Goal: Information Seeking & Learning: Learn about a topic

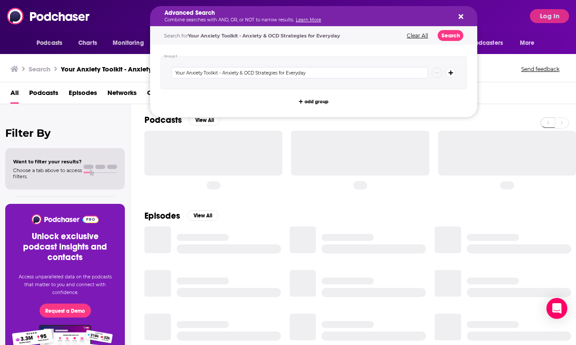
click at [204, 16] on h5 "Advanced Search" at bounding box center [306, 13] width 285 height 6
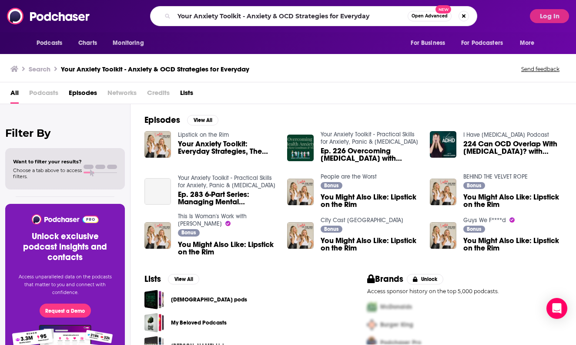
click at [134, 15] on div "Your Anxiety Toolkit - Anxiety & OCD Strategies for Everyday Open Advanced New" at bounding box center [314, 16] width 424 height 20
click at [461, 15] on button "Search podcasts, credits, & more..." at bounding box center [464, 16] width 10 height 10
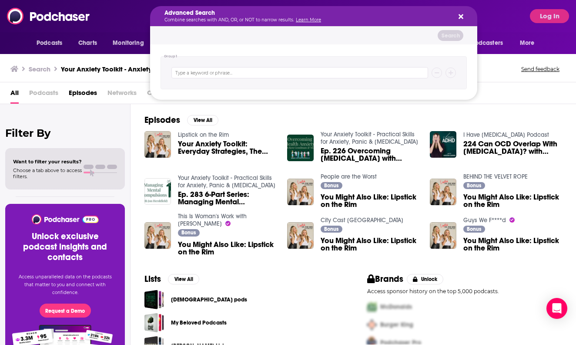
click at [44, 15] on img at bounding box center [49, 16] width 84 height 17
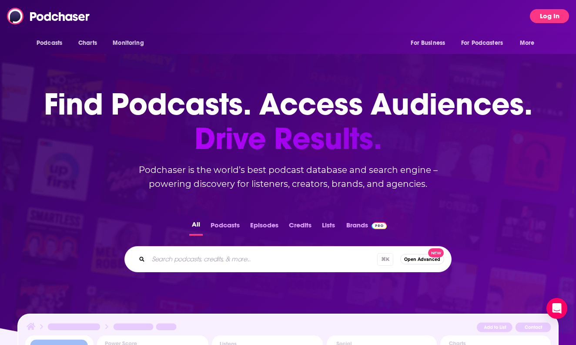
click at [536, 21] on button "Log In" at bounding box center [549, 16] width 39 height 14
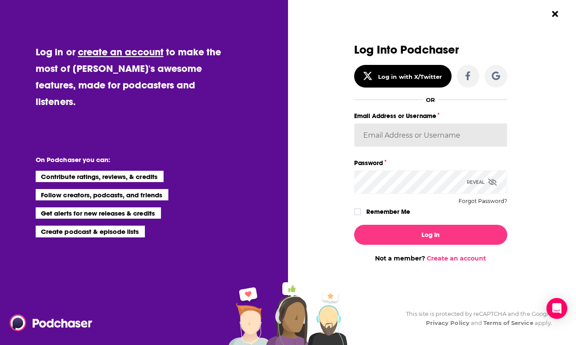
type input "sarahhallprinc"
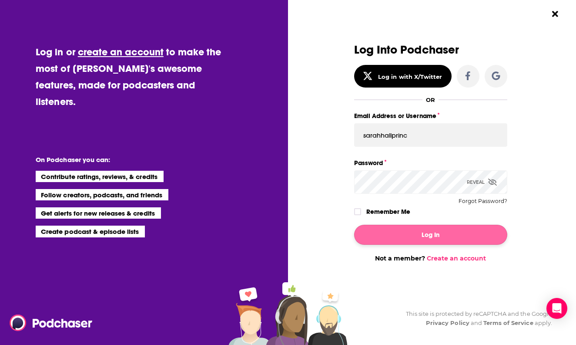
click at [408, 234] on button "Log In" at bounding box center [430, 234] width 153 height 20
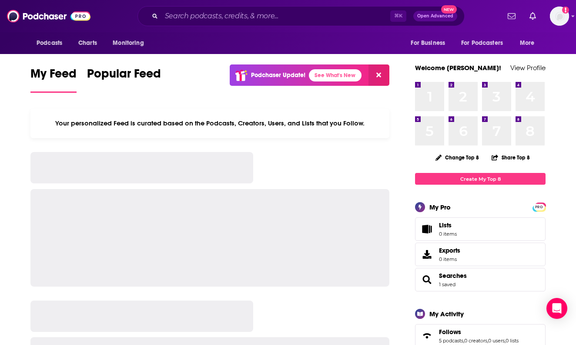
click at [197, 9] on div "⌘ K Open Advanced New" at bounding box center [300, 16] width 327 height 20
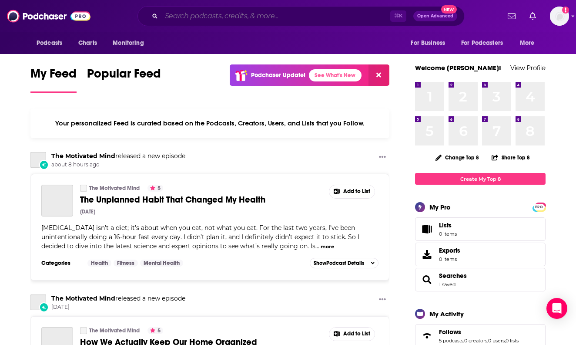
click at [198, 14] on input "Search podcasts, credits, & more..." at bounding box center [275, 16] width 229 height 14
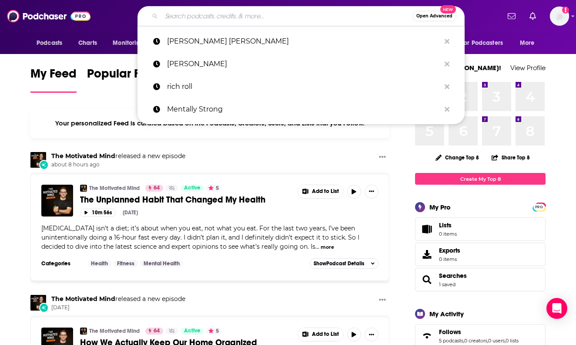
type input "M"
click at [186, 18] on input "Search podcasts, credits, & more..." at bounding box center [286, 16] width 251 height 14
click at [172, 17] on input "Search podcasts, credits, & more..." at bounding box center [286, 16] width 251 height 14
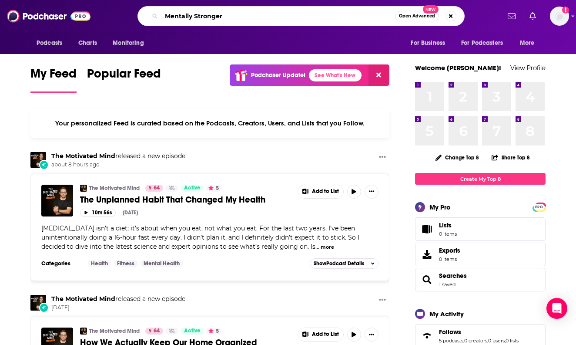
type input "Mentally Stronger"
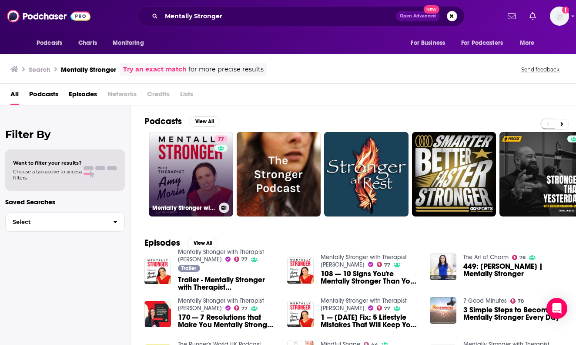
click at [164, 162] on link "77 Mentally Stronger with Therapist [PERSON_NAME]" at bounding box center [191, 174] width 84 height 84
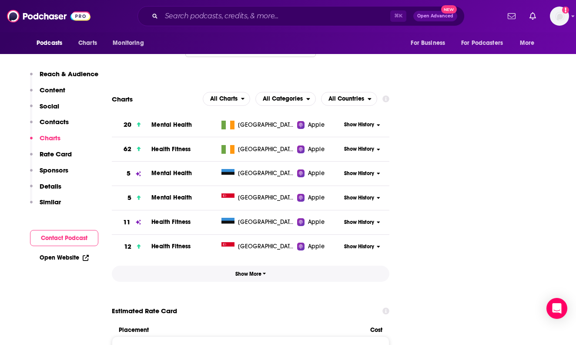
click at [239, 271] on span "Show More" at bounding box center [250, 274] width 31 height 6
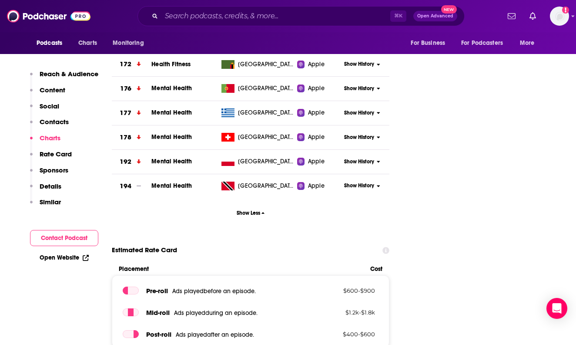
scroll to position [1694, 0]
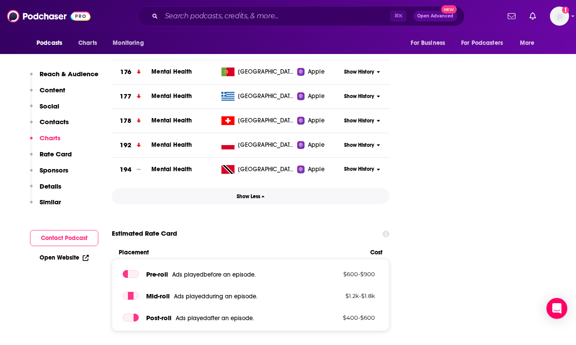
click at [251, 193] on span "Show Less" at bounding box center [251, 196] width 28 height 6
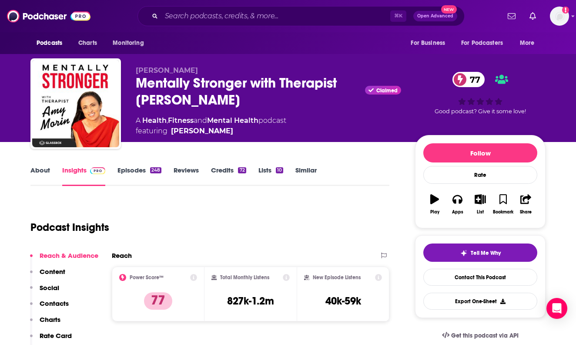
scroll to position [0, 0]
click at [172, 10] on input "Search podcasts, credits, & more..." at bounding box center [275, 16] width 229 height 14
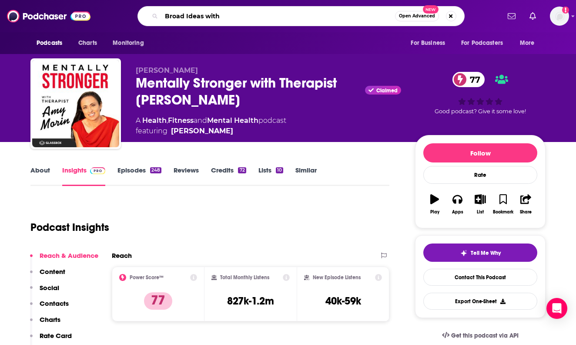
type input "Broad Ideas wit"
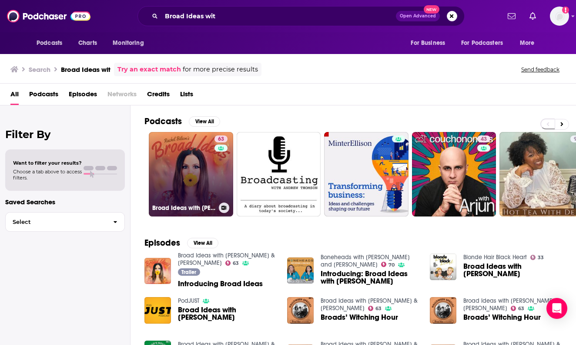
click at [158, 148] on link "63 Broad Ideas with [PERSON_NAME] & [PERSON_NAME]" at bounding box center [191, 174] width 84 height 84
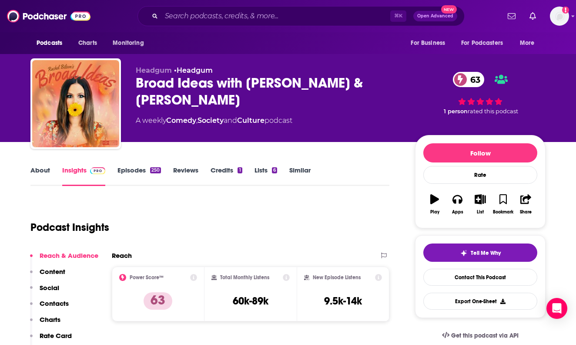
click at [35, 171] on link "About" at bounding box center [40, 176] width 20 height 20
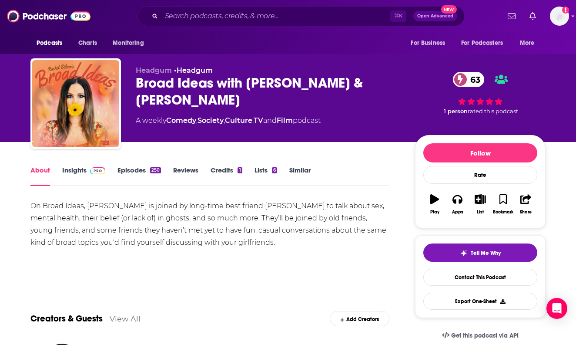
click at [185, 87] on div "Broad Ideas with [PERSON_NAME] & [PERSON_NAME] 63" at bounding box center [268, 91] width 265 height 34
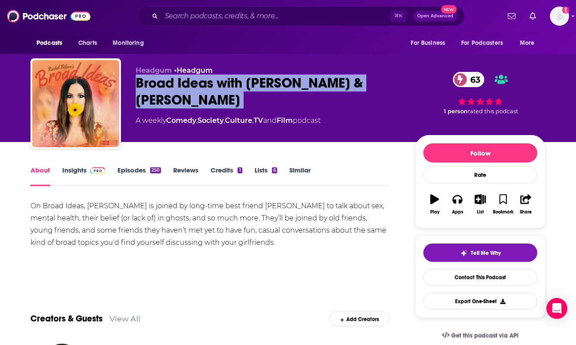
click at [185, 87] on div "Broad Ideas with [PERSON_NAME] & [PERSON_NAME] 63" at bounding box center [268, 91] width 265 height 34
copy div "Broad Ideas with [PERSON_NAME] & [PERSON_NAME] 63"
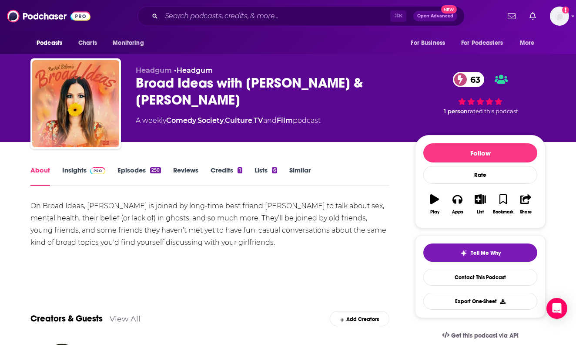
click at [512, 1] on div "Podcasts Charts Monitoring ⌘ K Open Advanced New For Business For Podcasters Mo…" at bounding box center [288, 16] width 576 height 32
click at [512, 0] on div "Podcasts Charts Monitoring ⌘ K Open Advanced New For Business For Podcasters Mo…" at bounding box center [288, 16] width 576 height 32
click at [209, 12] on input "Search podcasts, credits, & more..." at bounding box center [275, 16] width 229 height 14
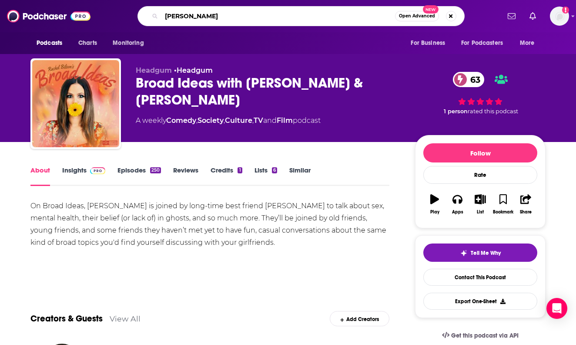
type input "[PERSON_NAME]"
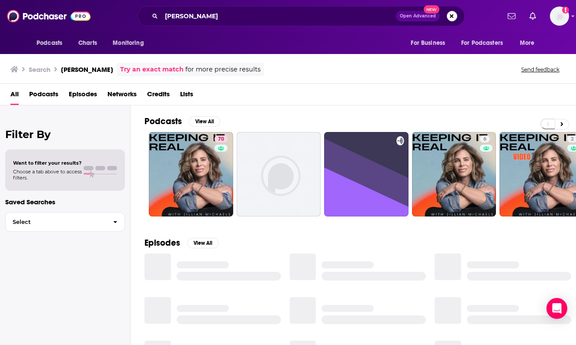
click at [177, 128] on div "Podcasts View All" at bounding box center [360, 124] width 432 height 16
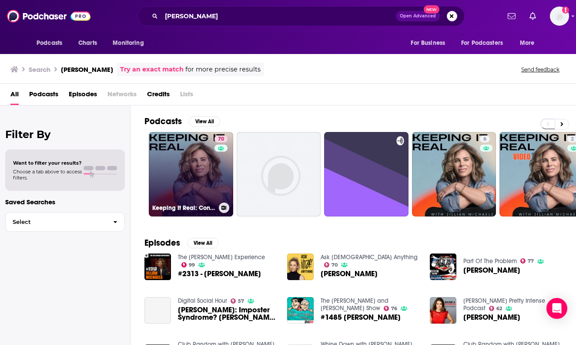
click at [177, 140] on link "70 Keeping It Real: Conversations with [PERSON_NAME]" at bounding box center [191, 174] width 84 height 84
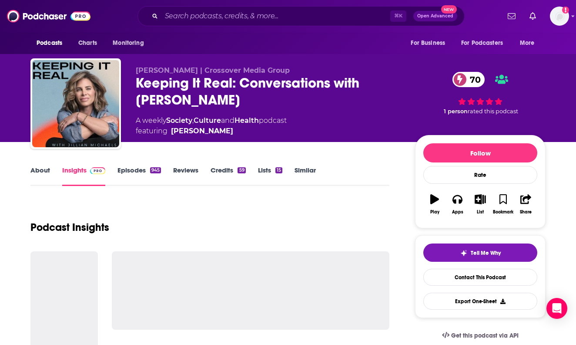
click at [166, 87] on div "Keeping It Real: Conversations with [PERSON_NAME] 70" at bounding box center [268, 91] width 265 height 34
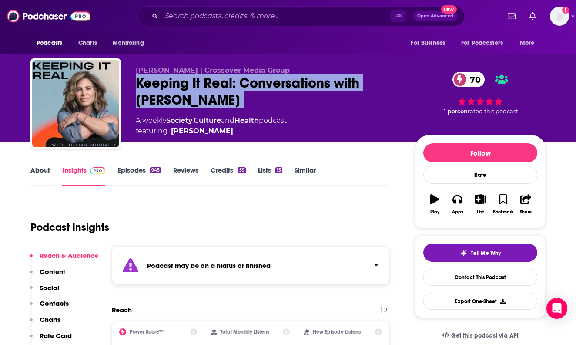
click at [166, 87] on div "Keeping It Real: Conversations with [PERSON_NAME] 70" at bounding box center [268, 91] width 265 height 34
click at [177, 85] on div "Keeping It Real: Conversations with [PERSON_NAME] 70" at bounding box center [268, 91] width 265 height 34
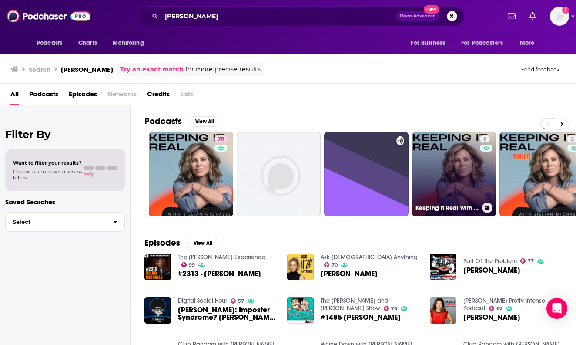
click at [440, 166] on link "6 Keeping It Real with [PERSON_NAME]" at bounding box center [454, 174] width 84 height 84
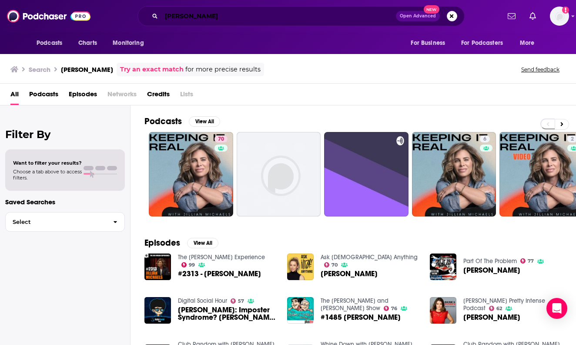
click at [225, 14] on input "[PERSON_NAME]" at bounding box center [278, 16] width 234 height 14
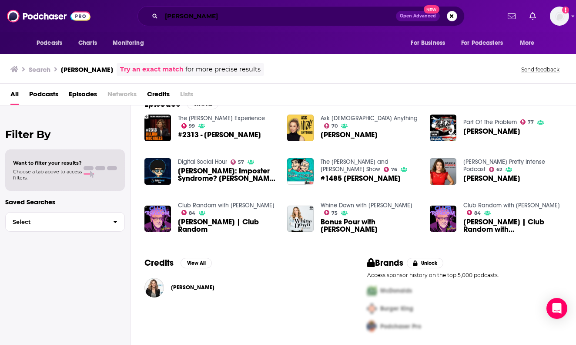
click at [238, 11] on input "[PERSON_NAME]" at bounding box center [278, 16] width 234 height 14
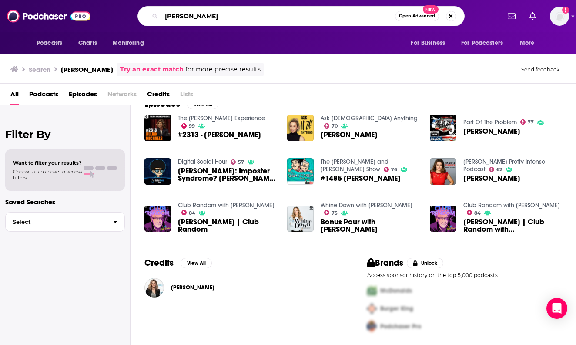
click at [238, 11] on input "[PERSON_NAME]" at bounding box center [278, 16] width 234 height 14
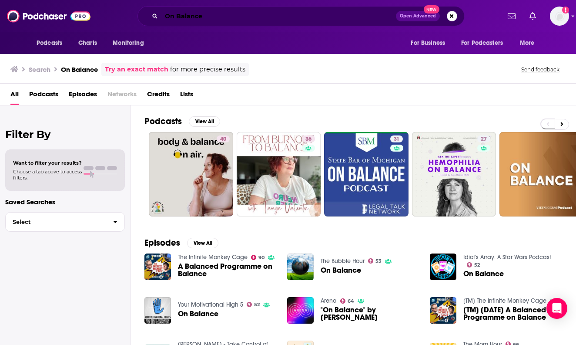
click at [237, 13] on input "On Balance" at bounding box center [278, 16] width 234 height 14
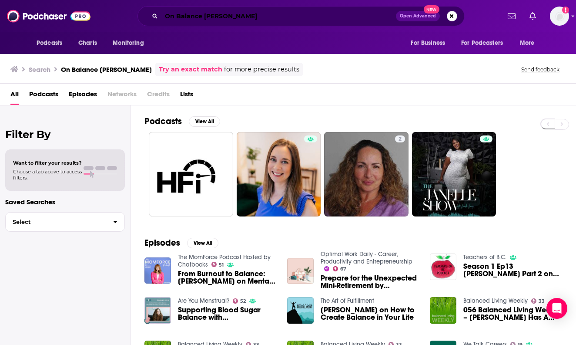
click at [228, 20] on input "On Balance [PERSON_NAME]" at bounding box center [278, 16] width 234 height 14
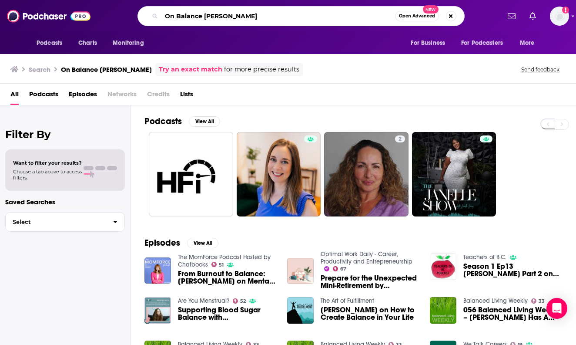
click at [228, 20] on input "On Balance [PERSON_NAME]" at bounding box center [278, 16] width 234 height 14
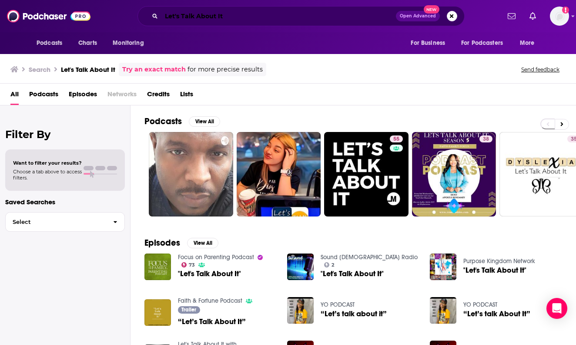
click at [191, 21] on input "Let's Talk About It" at bounding box center [278, 16] width 234 height 14
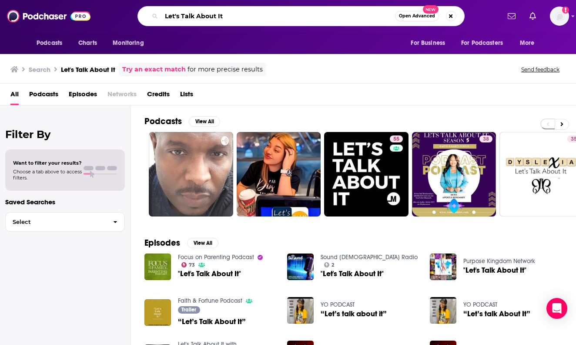
click at [191, 21] on input "Let's Talk About It" at bounding box center [278, 16] width 234 height 14
type input "Hot Girl Energy"
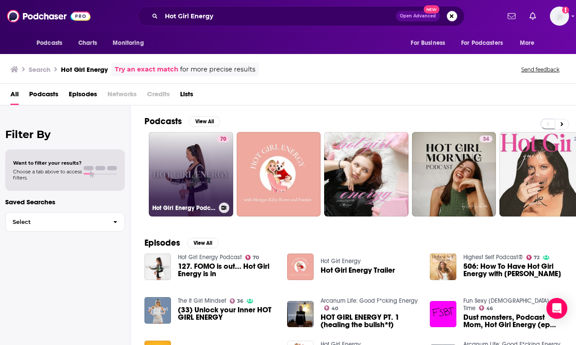
click at [185, 156] on link "70 Hot Girl Energy Podcast" at bounding box center [191, 174] width 84 height 84
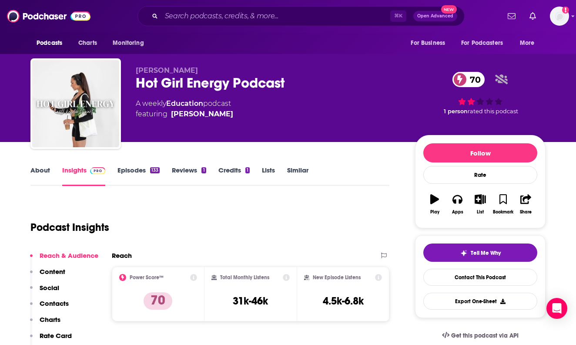
click at [160, 86] on div "Hot Girl Energy Podcast 70" at bounding box center [268, 82] width 265 height 17
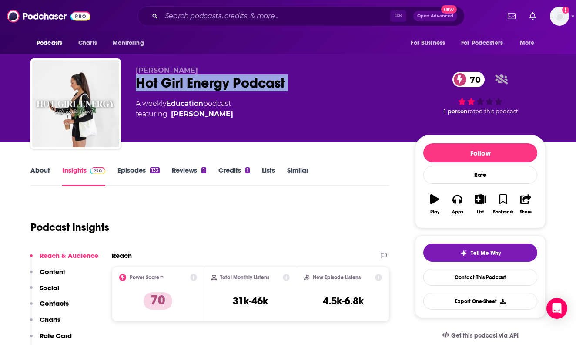
click at [160, 86] on div "Hot Girl Energy Podcast 70" at bounding box center [268, 82] width 265 height 17
copy div "Hot Girl Energy Podcast 70"
click at [238, 17] on input "Search podcasts, credits, & more..." at bounding box center [275, 16] width 229 height 14
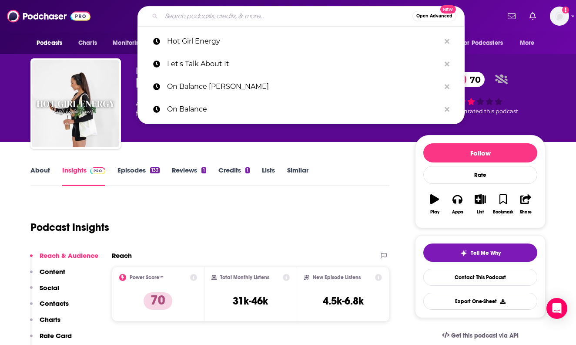
paste input "Absolutely Not"
type input "Absolutely Not"
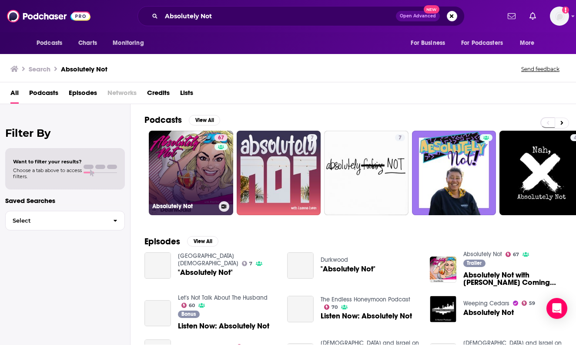
click at [199, 155] on link "67 Absolutely Not" at bounding box center [191, 173] width 84 height 84
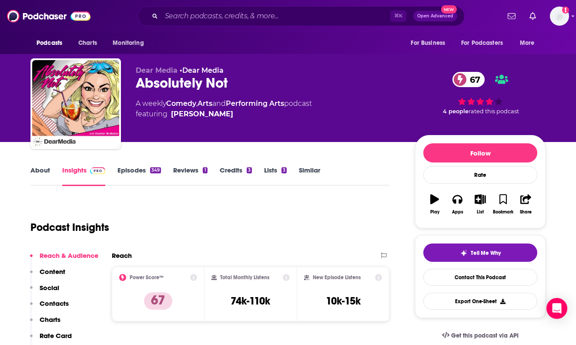
click at [41, 173] on link "About" at bounding box center [40, 176] width 20 height 20
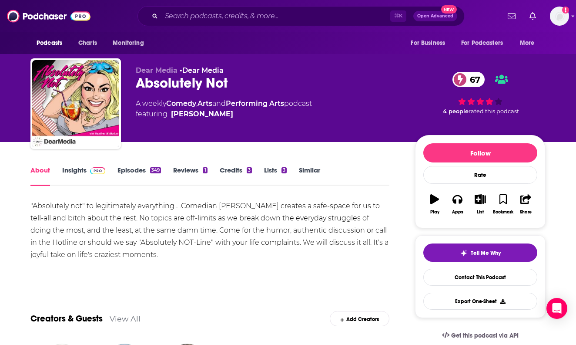
click at [184, 116] on link "[PERSON_NAME]" at bounding box center [202, 114] width 62 height 10
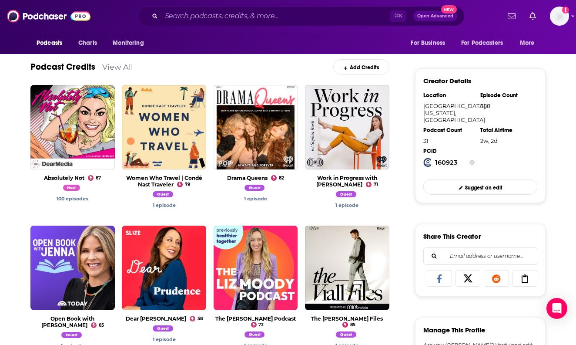
scroll to position [240, 0]
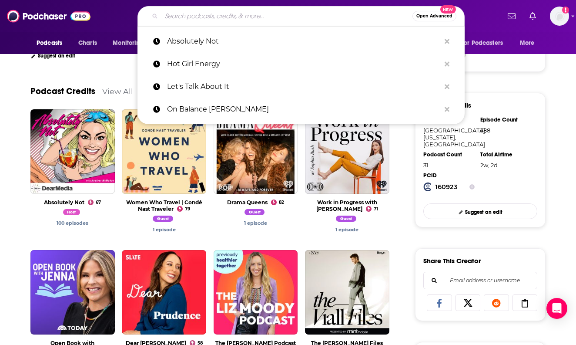
click at [211, 19] on input "Search podcasts, credits, & more..." at bounding box center [286, 16] width 251 height 14
paste input "Come Together Podcast"
type input "Come Together Podcast"
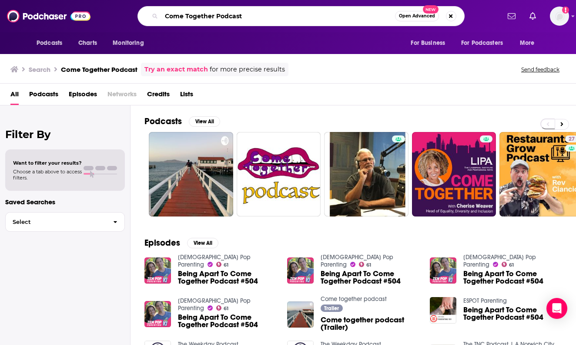
click at [218, 18] on input "Come Together Podcast" at bounding box center [278, 16] width 234 height 14
type input "Come Together"
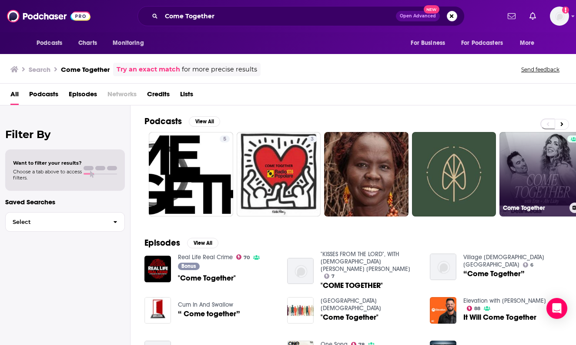
click at [529, 168] on link "Come Together" at bounding box center [541, 174] width 84 height 84
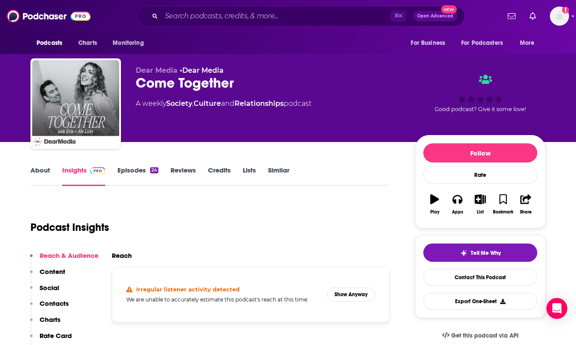
click at [39, 171] on link "About" at bounding box center [40, 176] width 20 height 20
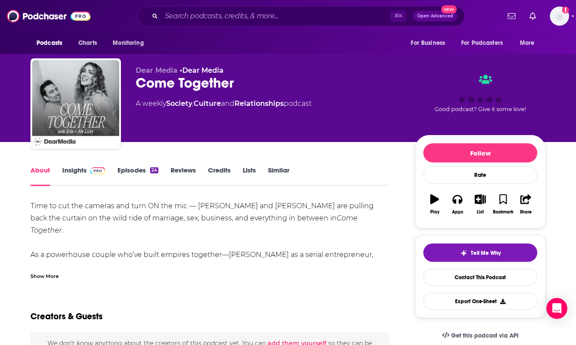
click at [78, 171] on link "Insights" at bounding box center [83, 176] width 43 height 20
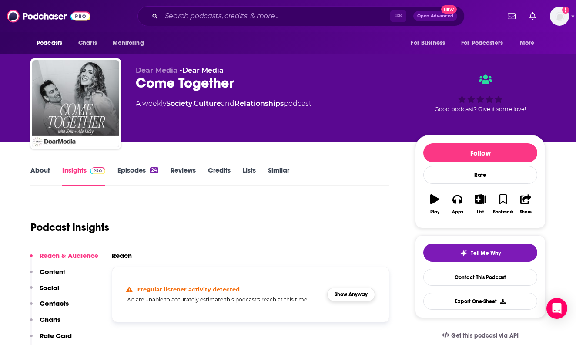
click at [349, 296] on button "Show Anyway" at bounding box center [351, 294] width 48 height 14
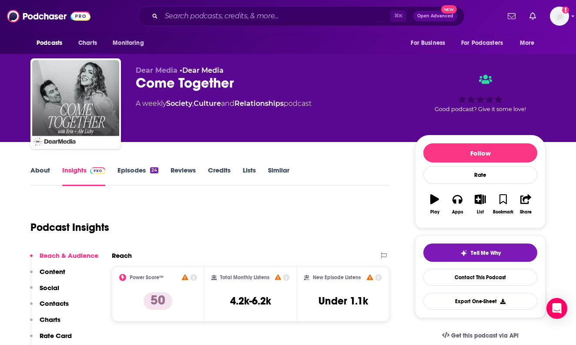
click at [42, 168] on link "About" at bounding box center [40, 176] width 20 height 20
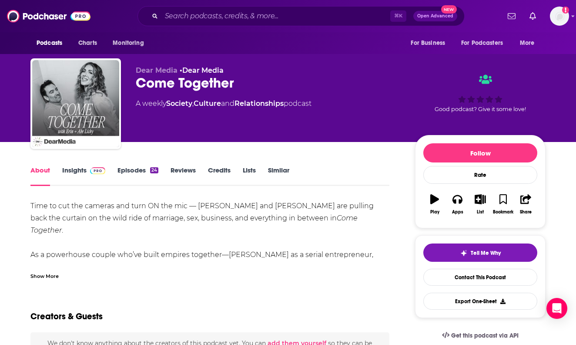
click at [156, 77] on div "Come Together" at bounding box center [268, 82] width 265 height 17
copy div "Come Together"
click at [183, 20] on input "Search podcasts, credits, & more..." at bounding box center [275, 16] width 229 height 14
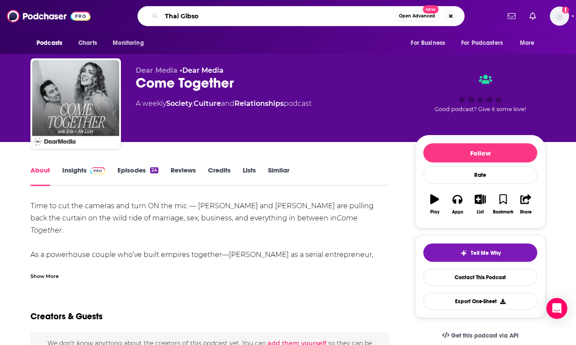
type input "Thai [PERSON_NAME]"
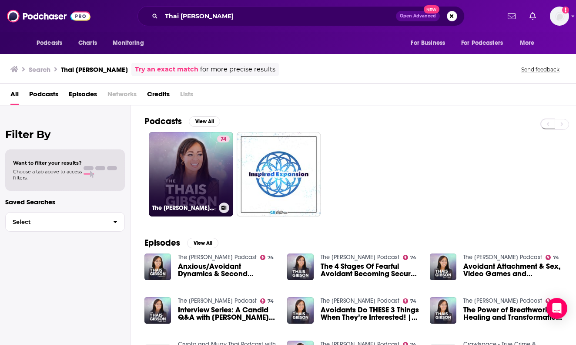
click at [183, 164] on link "74 The [PERSON_NAME] Podcast" at bounding box center [191, 174] width 84 height 84
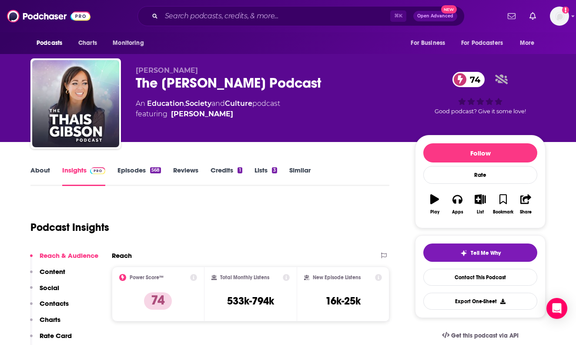
click at [175, 80] on div "The [PERSON_NAME] Podcast 74" at bounding box center [268, 82] width 265 height 17
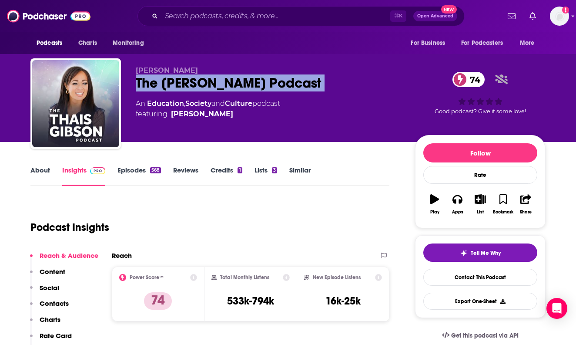
click at [175, 80] on div "The [PERSON_NAME] Podcast 74" at bounding box center [268, 82] width 265 height 17
copy div "The [PERSON_NAME] Podcast 74"
click at [185, 18] on input "Search podcasts, credits, & more..." at bounding box center [275, 16] width 229 height 14
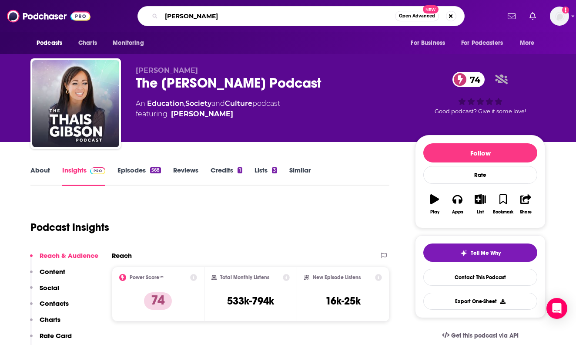
type input "[PERSON_NAME]"
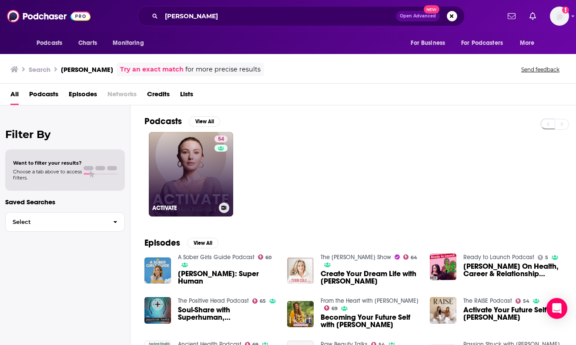
click at [192, 161] on link "54 ACTIVATE" at bounding box center [191, 174] width 84 height 84
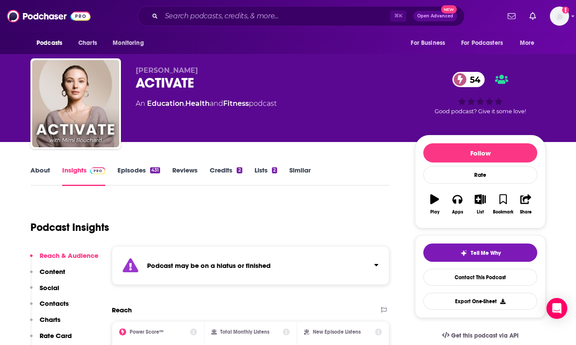
click at [173, 84] on div "ACTIVATE 54" at bounding box center [268, 82] width 265 height 17
copy div "ACTIVATE 54"
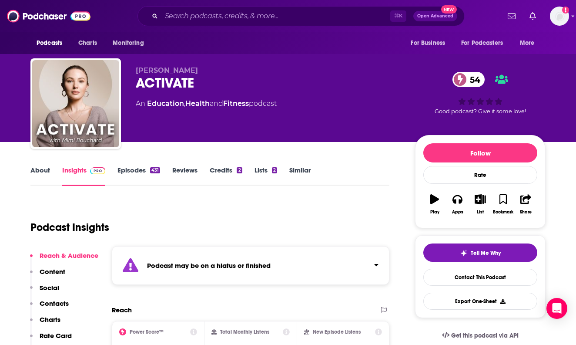
click at [129, 168] on link "Episodes 431" at bounding box center [138, 176] width 43 height 20
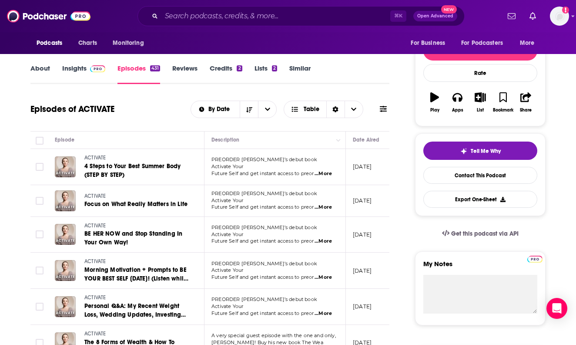
scroll to position [130, 0]
